Goal: Understand process/instructions: Learn how to perform a task or action

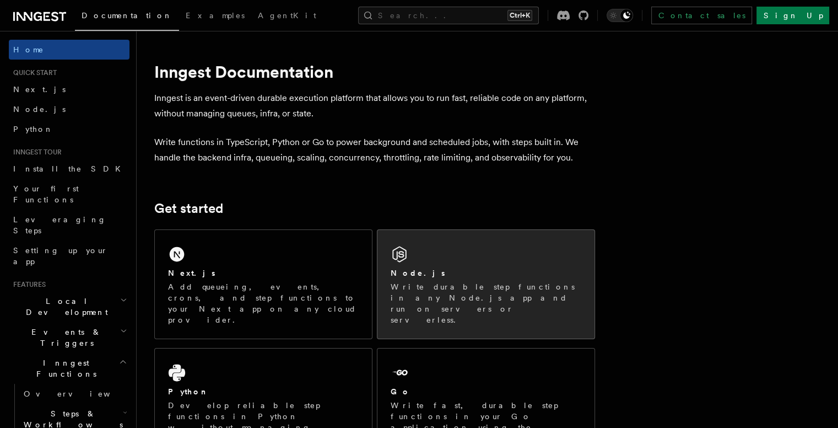
click at [474, 284] on p "Write durable step functions in any Node.js app and run on servers or serverles…" at bounding box center [486, 303] width 191 height 44
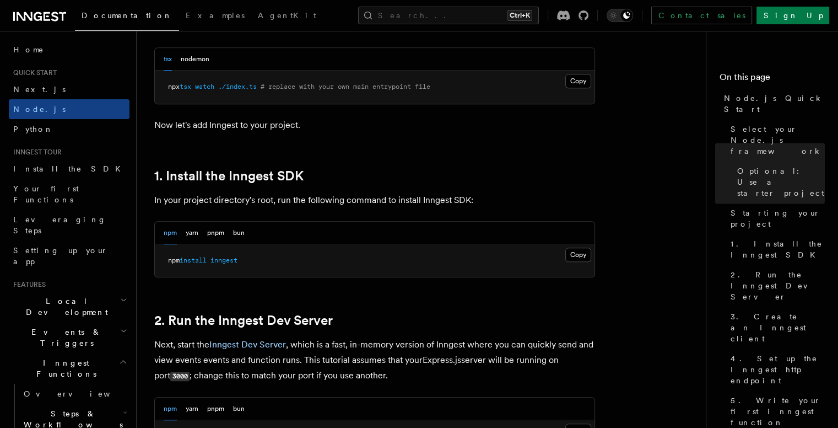
scroll to position [683, 0]
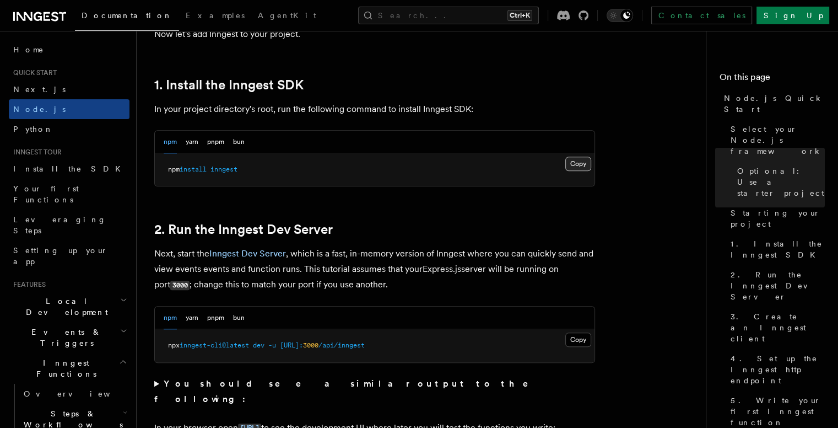
click at [580, 161] on button "Copy Copied" at bounding box center [578, 164] width 26 height 14
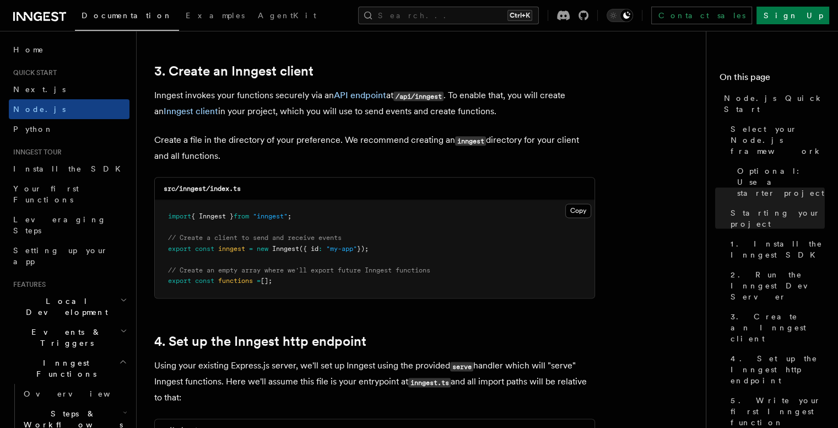
scroll to position [1389, 0]
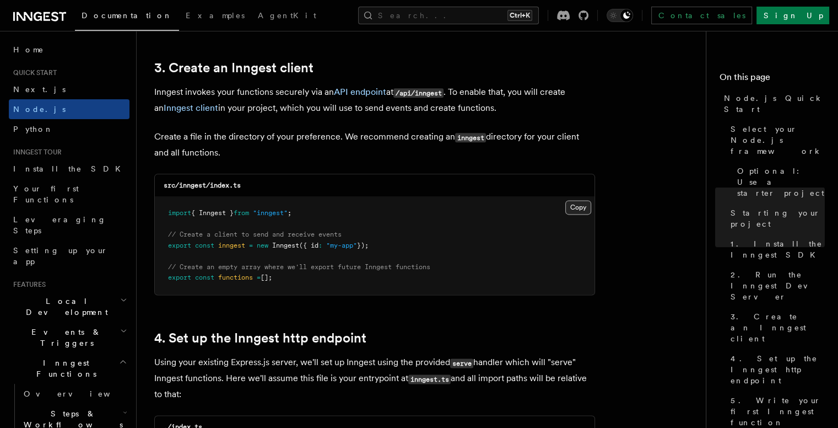
click at [570, 208] on button "Copy Copied" at bounding box center [578, 207] width 26 height 14
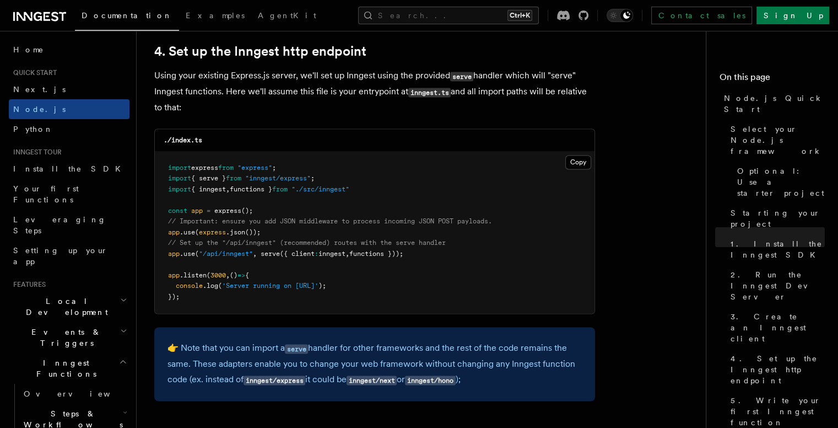
scroll to position [1653, 0]
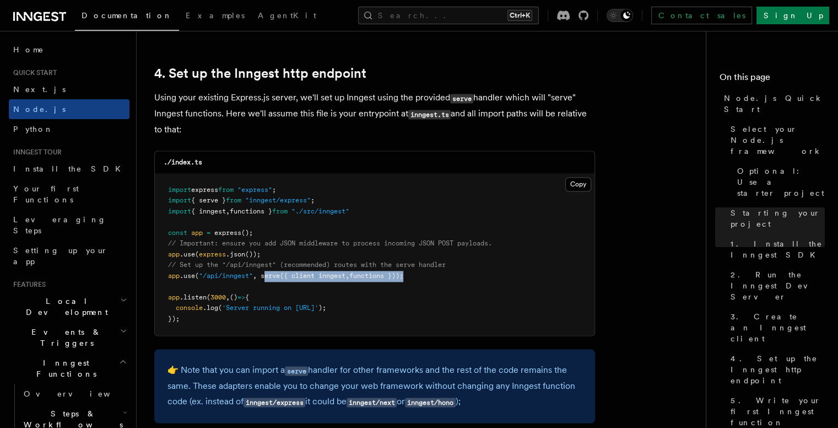
drag, startPoint x: 414, startPoint y: 275, endPoint x: 265, endPoint y: 281, distance: 149.4
click at [265, 281] on pre "import express from "express" ; import { serve } from "inngest/express" ; impor…" at bounding box center [375, 255] width 440 height 162
drag, startPoint x: 262, startPoint y: 278, endPoint x: 422, endPoint y: 277, distance: 159.8
click at [422, 277] on pre "import express from "express" ; import { serve } from "inngest/express" ; impor…" at bounding box center [375, 255] width 440 height 162
copy span "serve ({ client : inngest , functions }));"
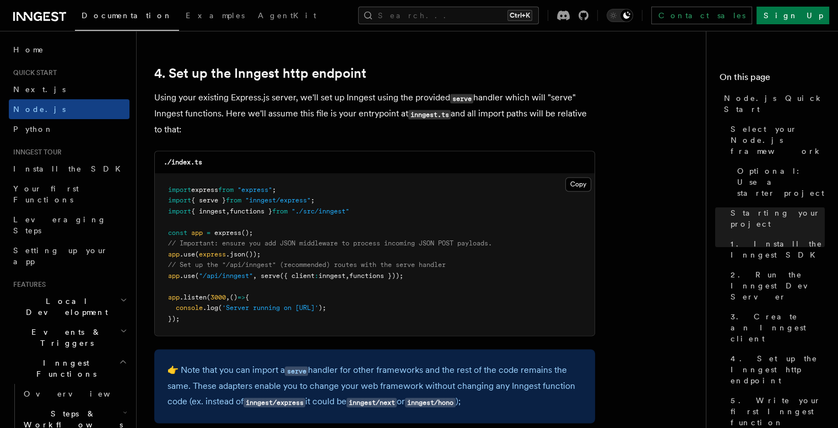
click at [475, 128] on p "Using your existing Express.js server, we'll set up Inngest using the provided …" at bounding box center [374, 113] width 441 height 47
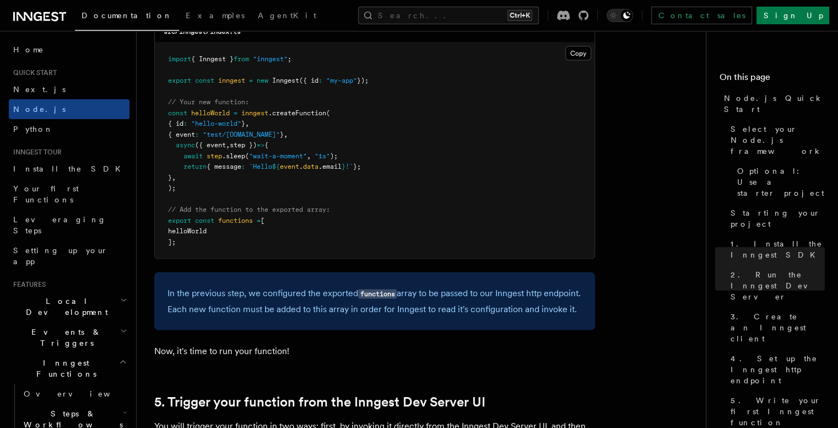
scroll to position [2248, 0]
